Goal: Task Accomplishment & Management: Manage account settings

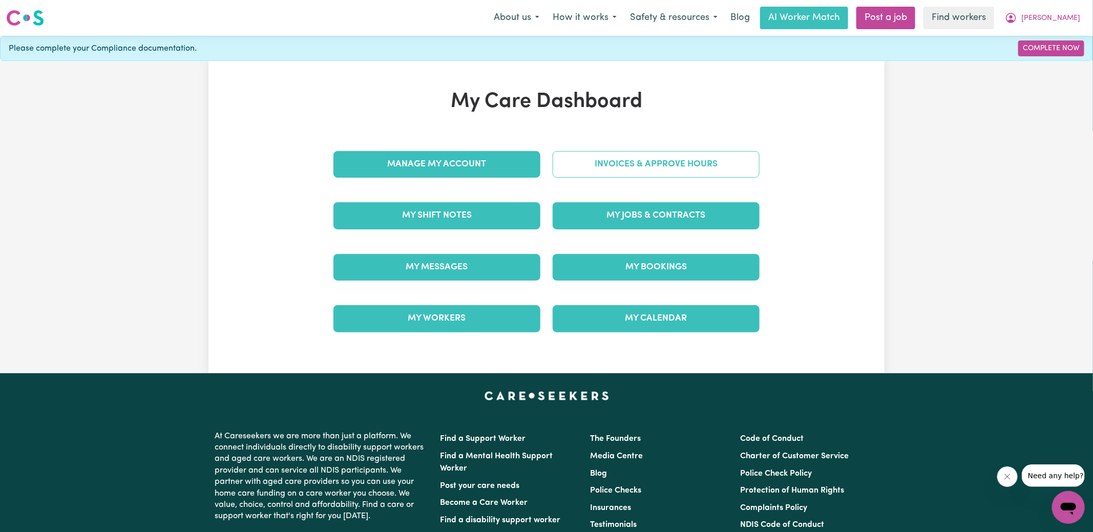
click at [618, 168] on link "Invoices & Approve Hours" at bounding box center [656, 164] width 207 height 27
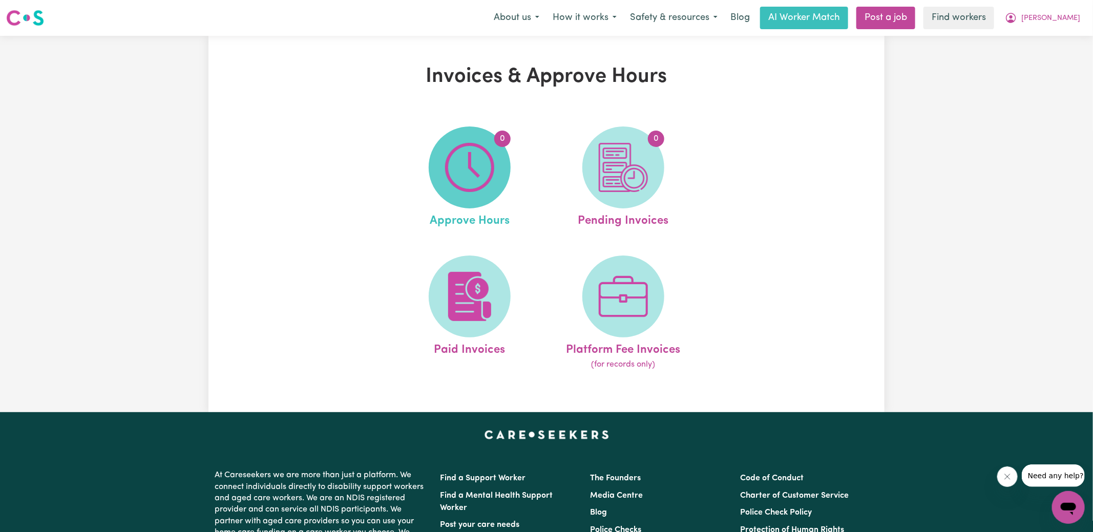
click at [483, 174] on img at bounding box center [469, 167] width 49 height 49
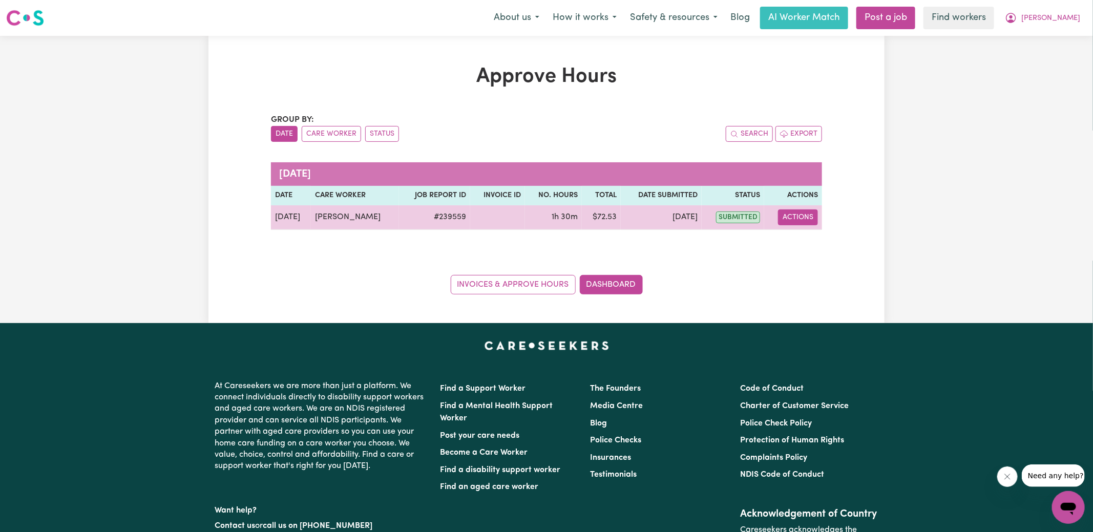
click at [800, 217] on button "Actions" at bounding box center [798, 218] width 40 height 16
click at [823, 242] on link "View Job Report" at bounding box center [825, 241] width 88 height 20
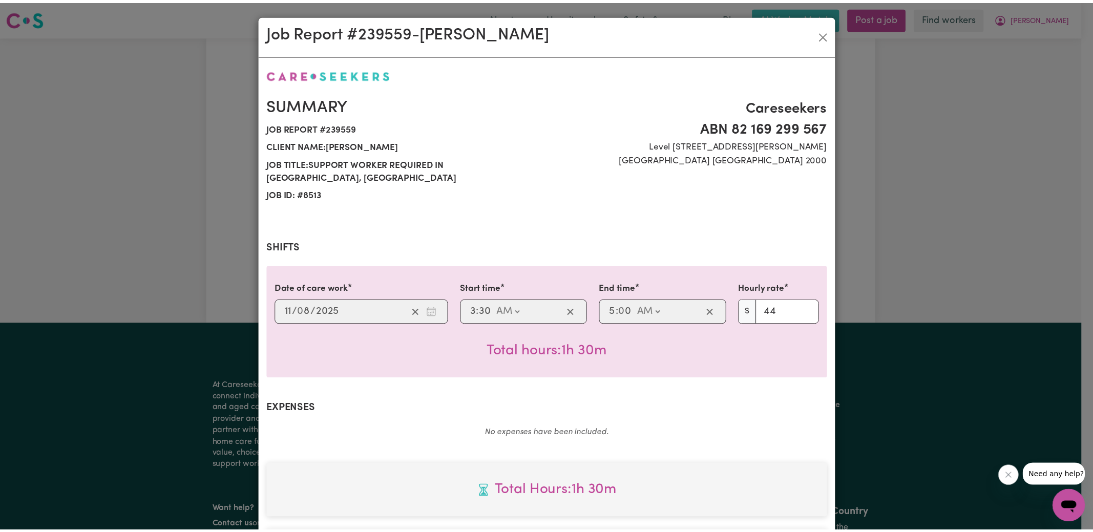
scroll to position [256, 0]
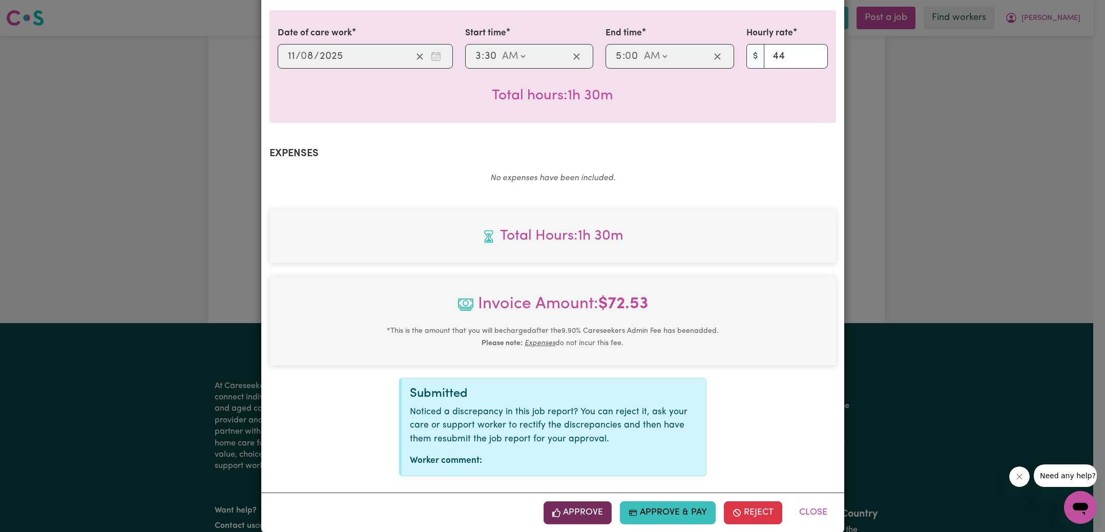
click at [573, 502] on button "Approve" at bounding box center [578, 513] width 69 height 23
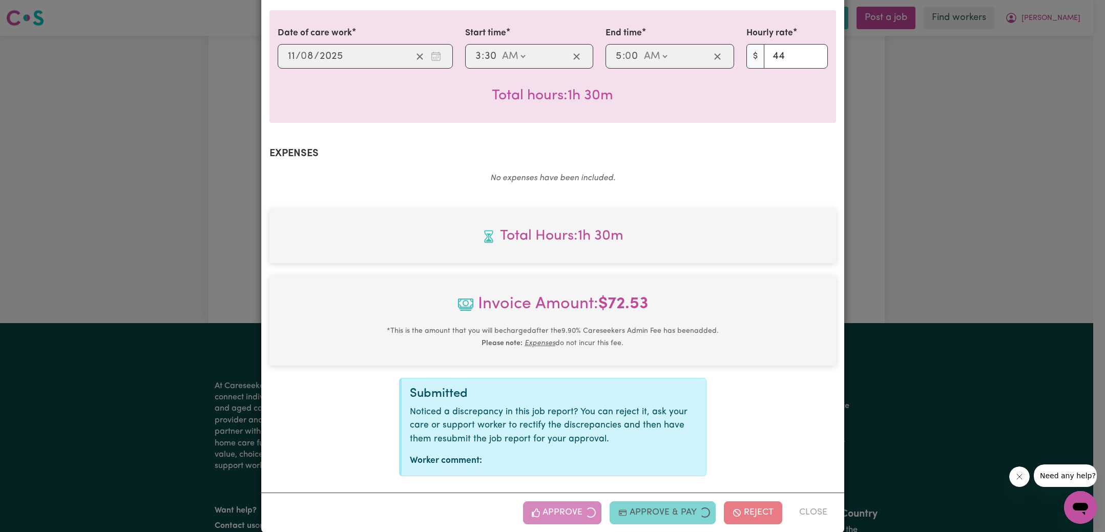
click at [895, 189] on div "Job Report # 239559 - [PERSON_NAME] Summary Job report # 239559 Client name: [P…" at bounding box center [552, 266] width 1105 height 532
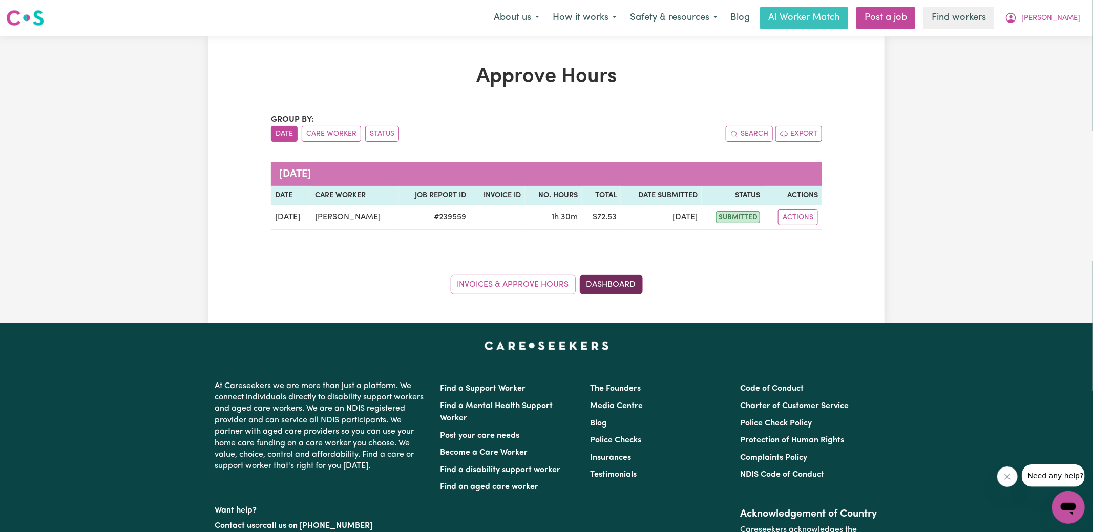
click at [611, 285] on link "Dashboard" at bounding box center [611, 284] width 63 height 19
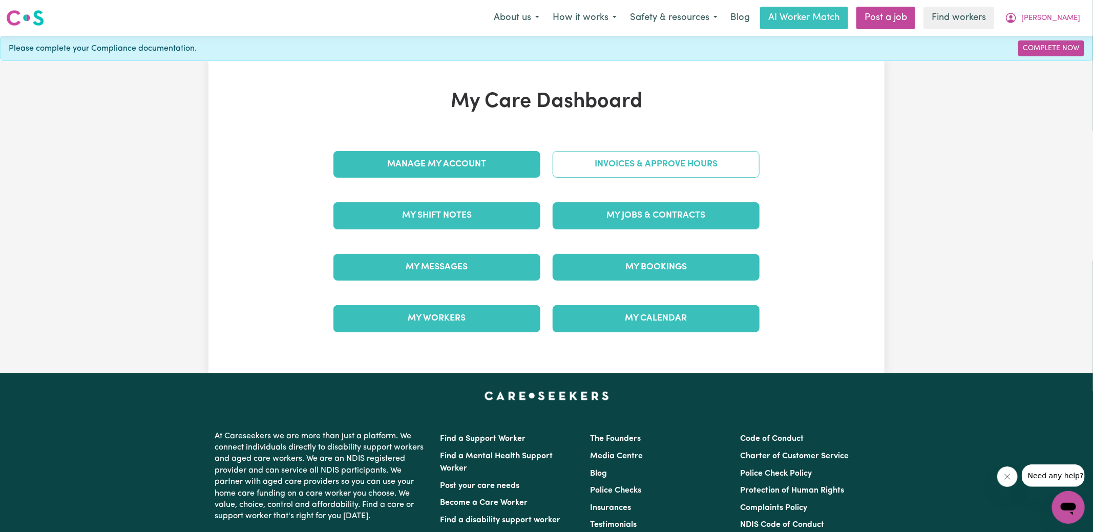
click at [611, 169] on link "Invoices & Approve Hours" at bounding box center [656, 164] width 207 height 27
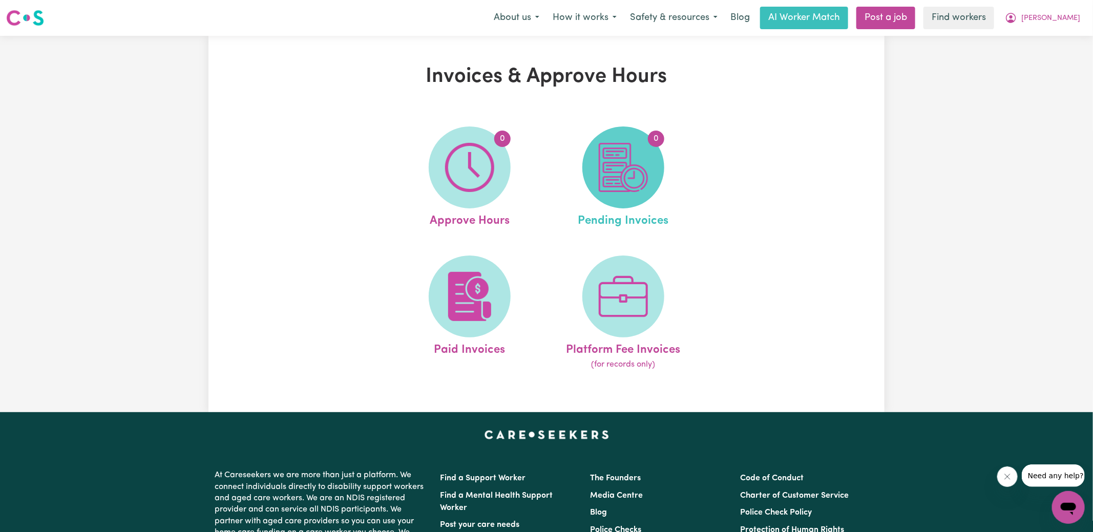
click at [618, 182] on img at bounding box center [623, 167] width 49 height 49
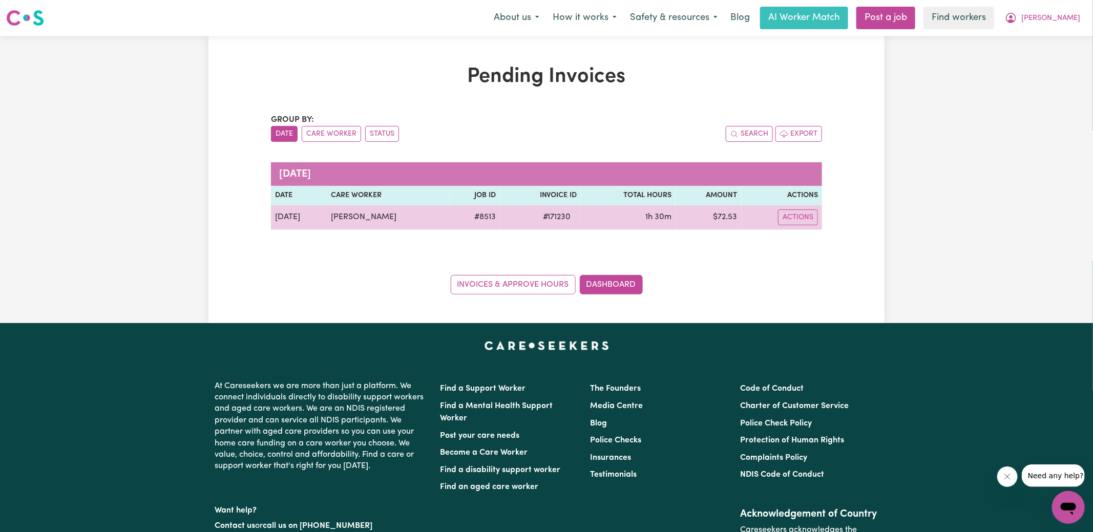
click at [547, 214] on span "# 171230" at bounding box center [557, 217] width 40 height 12
copy span "171230"
click at [721, 219] on td "$ 72.53" at bounding box center [709, 217] width 66 height 25
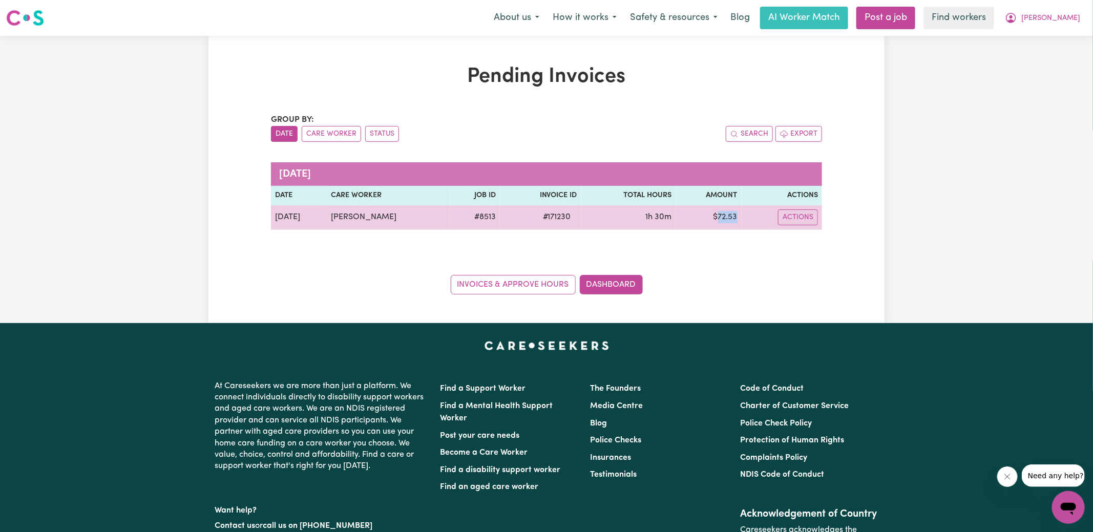
copy td "72.53"
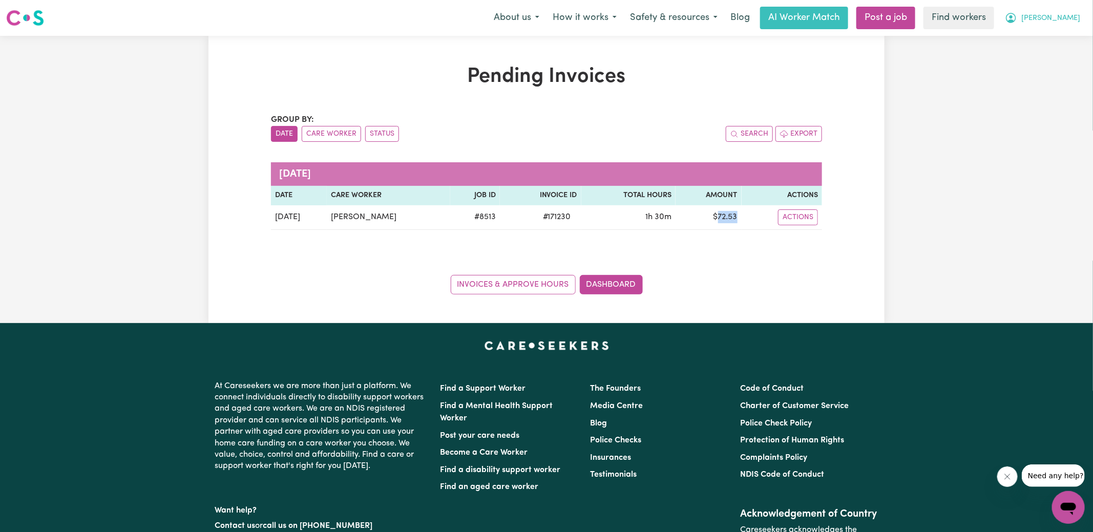
click at [1077, 16] on button "[PERSON_NAME]" at bounding box center [1042, 18] width 89 height 22
click at [1062, 58] on link "Logout" at bounding box center [1046, 58] width 81 height 19
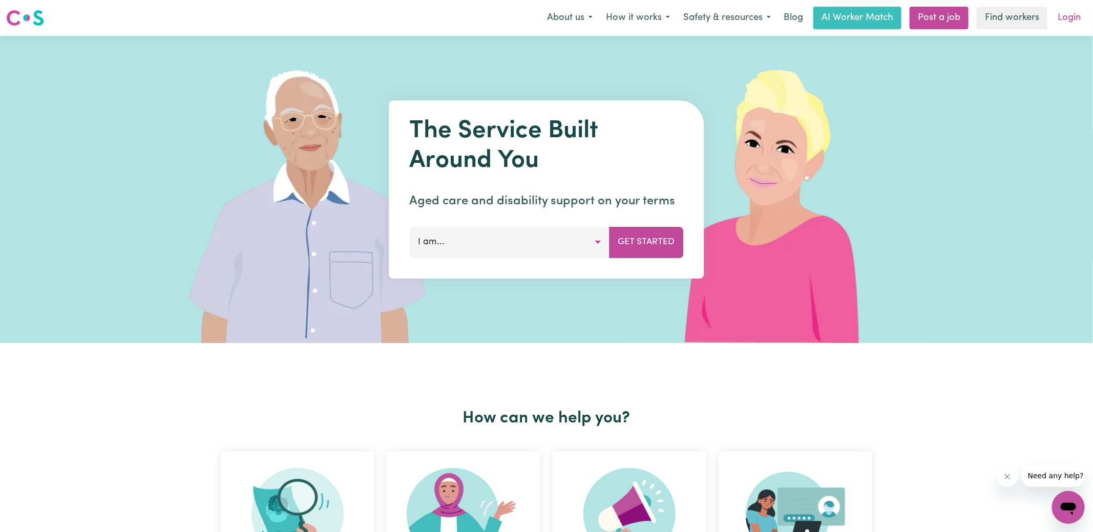
click at [1071, 20] on link "Login" at bounding box center [1069, 18] width 35 height 23
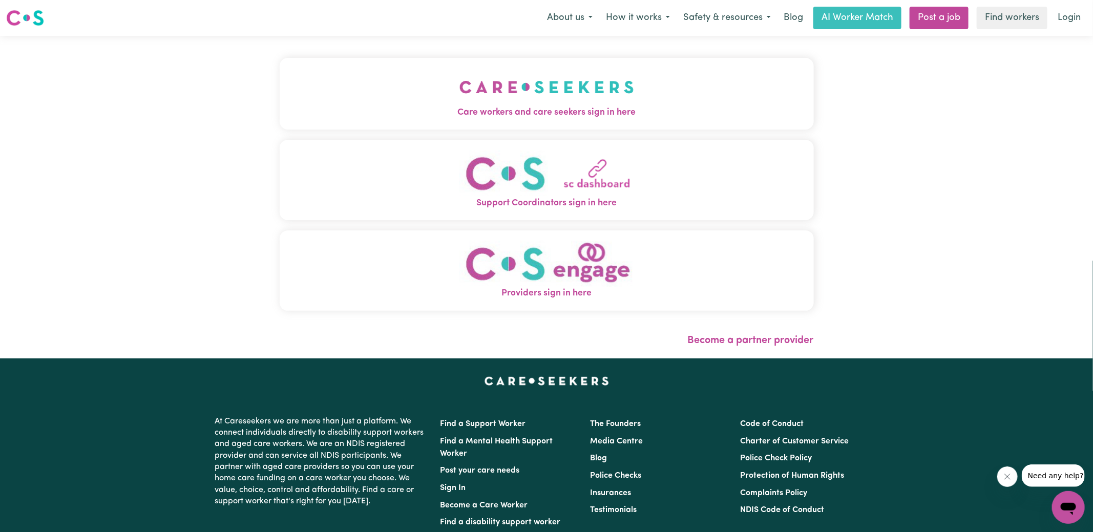
click at [490, 103] on img "Care workers and care seekers sign in here" at bounding box center [547, 87] width 175 height 38
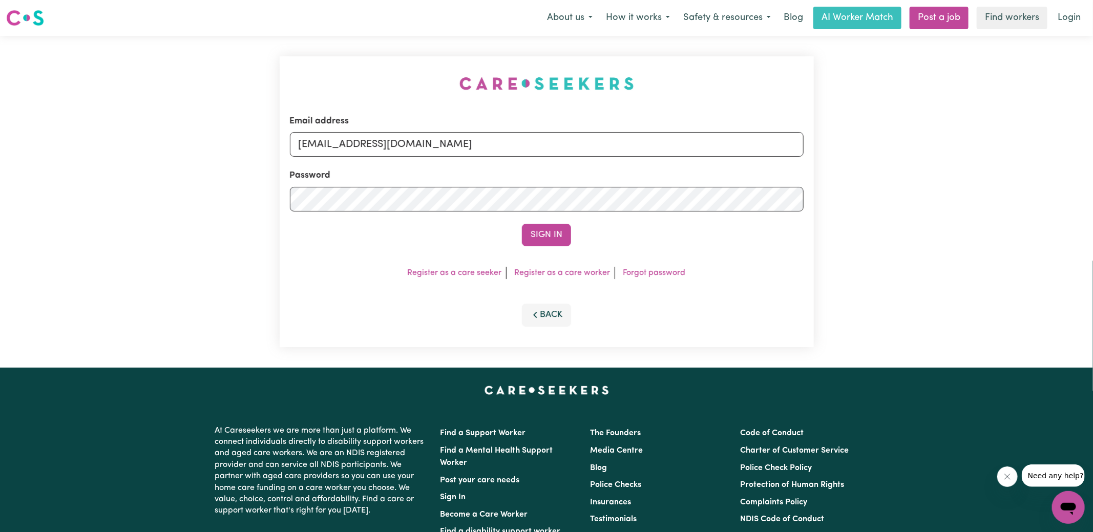
click at [310, 54] on div "Email address [EMAIL_ADDRESS][DOMAIN_NAME] Password Sign In Register as a care …" at bounding box center [547, 202] width 547 height 332
drag, startPoint x: 351, startPoint y: 146, endPoint x: 1101, endPoint y: 206, distance: 751.9
click at [1093, 206] on html "Menu About us How it works Safety & resources Blog AI Worker Match Post a job F…" at bounding box center [546, 388] width 1093 height 776
type input "[EMAIL_ADDRESS][DOMAIN_NAME]"
click at [522, 224] on button "Sign In" at bounding box center [546, 235] width 49 height 23
